Goal: Information Seeking & Learning: Learn about a topic

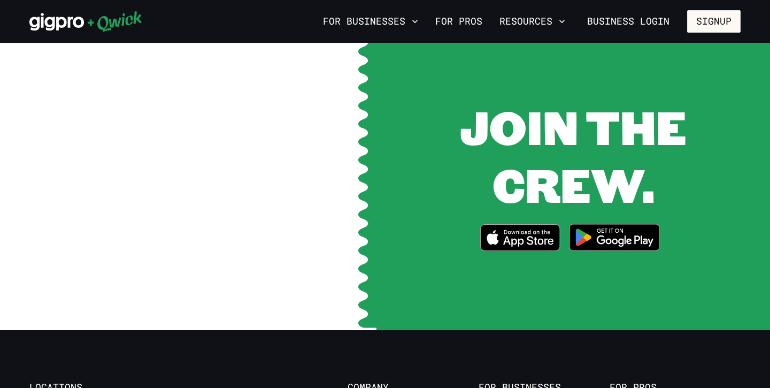
scroll to position [2034, 0]
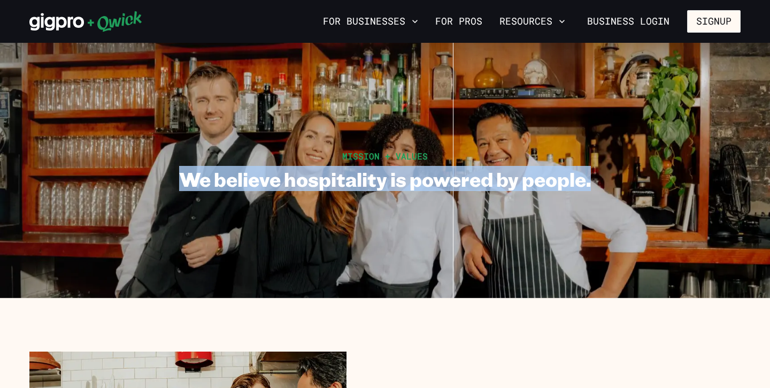
drag, startPoint x: 591, startPoint y: 182, endPoint x: 183, endPoint y: 183, distance: 407.3
click at [183, 183] on h1 "We believe hospitality is powered by people." at bounding box center [385, 179] width 412 height 24
copy h1 "We believe hospitality is powered by people."
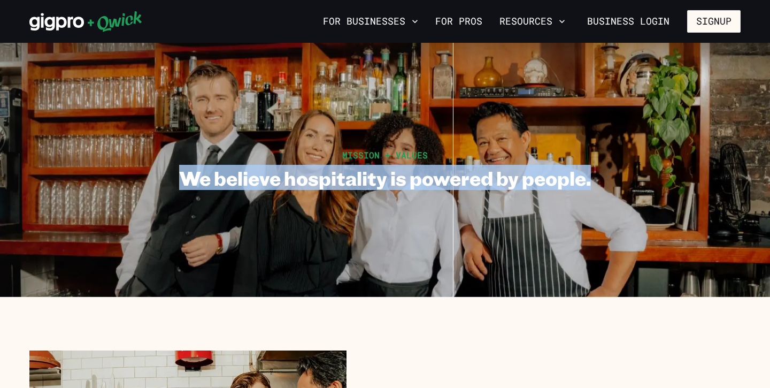
click at [535, 167] on h1 "We believe hospitality is powered by people." at bounding box center [385, 178] width 412 height 24
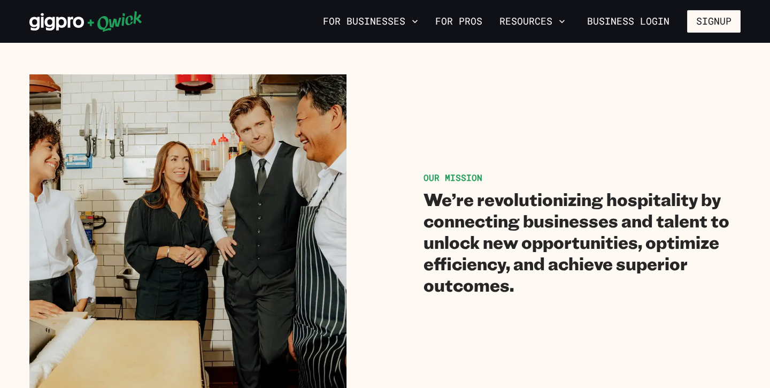
scroll to position [280, 0]
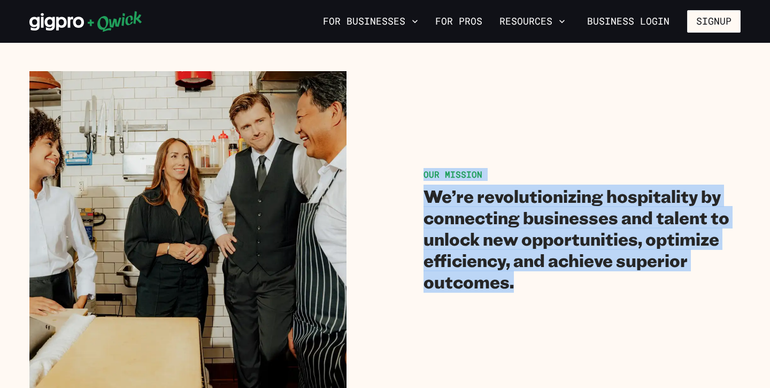
drag, startPoint x: 515, startPoint y: 283, endPoint x: 423, endPoint y: 176, distance: 140.2
click at [423, 176] on div "OUR MISSION We’re revolutionizing hospitality by connecting businesses and tale…" at bounding box center [581, 230] width 317 height 124
copy div "OUR MISSION We’re revolutionizing hospitality by connecting businesses and tale…"
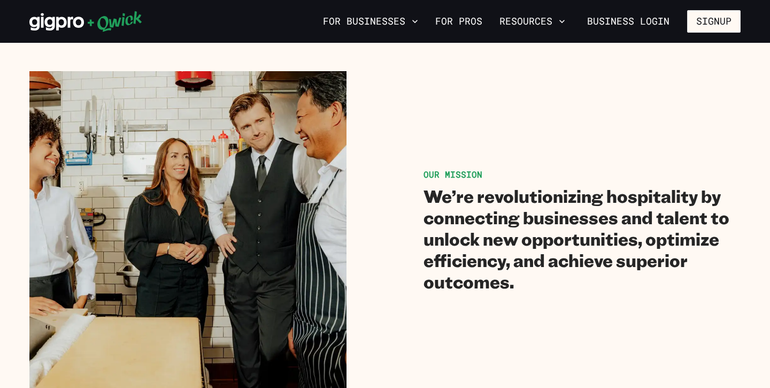
click at [532, 123] on div "OUR MISSION We’re revolutionizing hospitality by connecting businesses and tale…" at bounding box center [384, 229] width 711 height 317
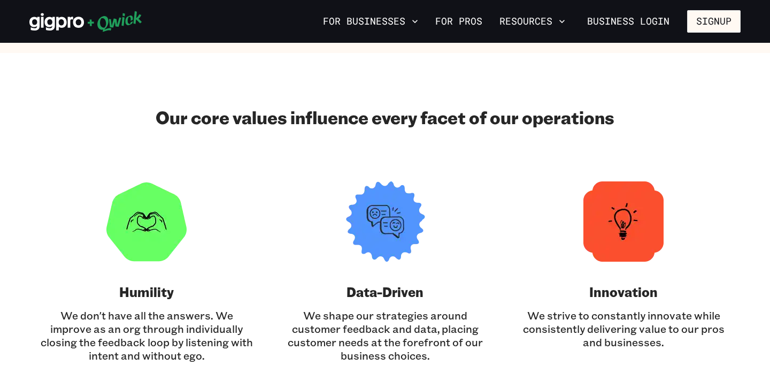
scroll to position [668, 0]
